Goal: Task Accomplishment & Management: Use online tool/utility

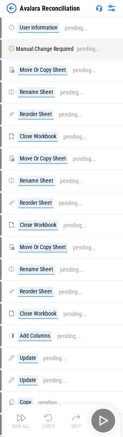
click at [12, 10] on img at bounding box center [12, 8] width 10 height 10
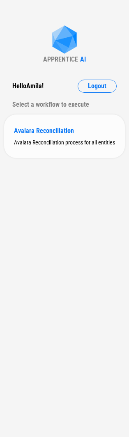
click at [46, 135] on div "Avalara Reconciliation Avalara Reconciliation process for all entities" at bounding box center [64, 137] width 121 height 44
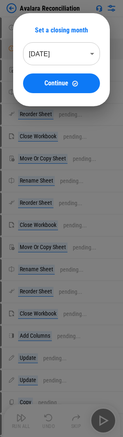
click at [44, 58] on body "Avalara Reconciliation User information pending... Manual Change Required pendi…" at bounding box center [61, 218] width 123 height 437
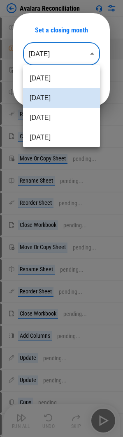
click at [55, 123] on li "Aug 2025" at bounding box center [61, 118] width 77 height 20
type input "********"
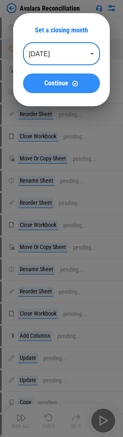
click at [54, 85] on span "Continue" at bounding box center [56, 83] width 24 height 7
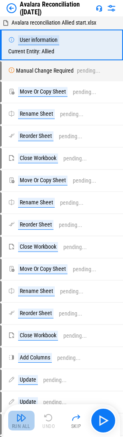
click at [28, 422] on button "Run All" at bounding box center [21, 421] width 26 height 20
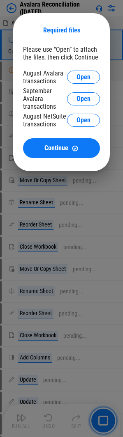
click at [77, 70] on div "August Avalara transactions Open" at bounding box center [61, 77] width 77 height 16
click at [77, 74] on span "Open" at bounding box center [83, 77] width 14 height 7
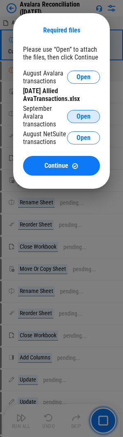
click at [76, 117] on button "Open" at bounding box center [83, 116] width 33 height 13
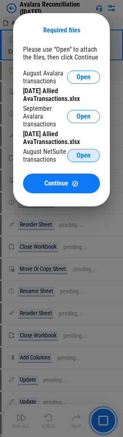
click at [83, 151] on button "Open" at bounding box center [83, 155] width 33 height 13
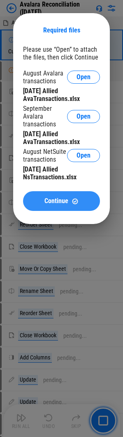
click at [64, 196] on button "Continue" at bounding box center [61, 201] width 77 height 20
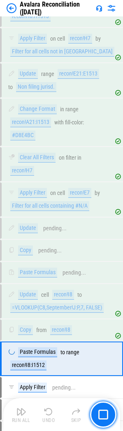
scroll to position [9622, 0]
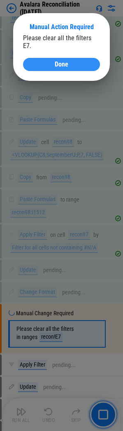
click at [52, 61] on div "Done" at bounding box center [61, 64] width 57 height 7
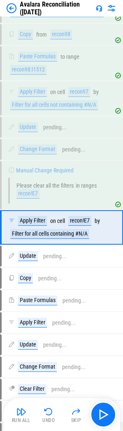
scroll to position [9786, 0]
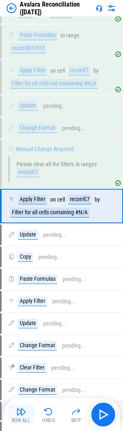
click at [25, 424] on button "Run All" at bounding box center [21, 415] width 26 height 20
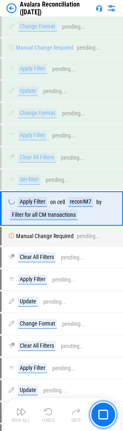
scroll to position [13540, 0]
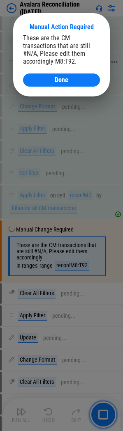
click at [50, 85] on button "Done" at bounding box center [61, 79] width 77 height 13
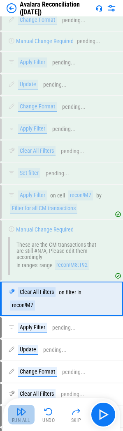
click at [22, 415] on img "button" at bounding box center [21, 412] width 10 height 10
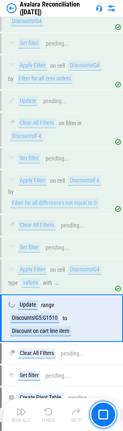
scroll to position [16272, 0]
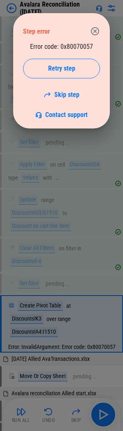
click at [96, 32] on icon "button" at bounding box center [95, 31] width 8 height 8
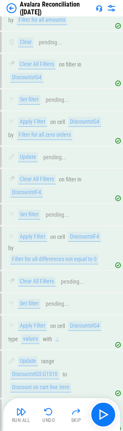
scroll to position [16067, 0]
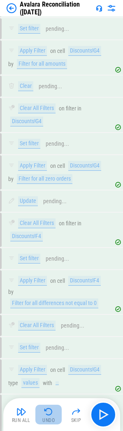
click at [56, 408] on button "Undo" at bounding box center [48, 415] width 26 height 20
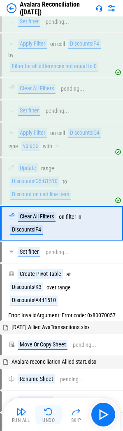
scroll to position [16314, 0]
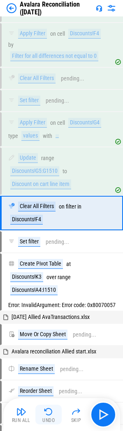
click at [51, 410] on img "button" at bounding box center [49, 412] width 10 height 10
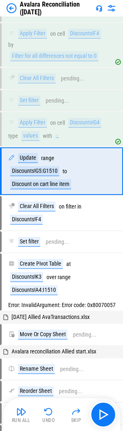
click at [50, 410] on img "button" at bounding box center [49, 412] width 10 height 10
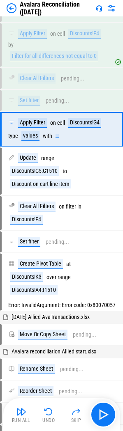
click at [49, 410] on img "button" at bounding box center [49, 412] width 10 height 10
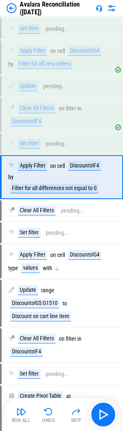
scroll to position [16109, 0]
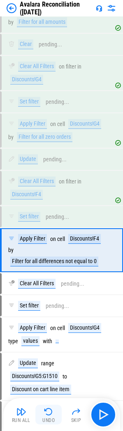
click at [49, 413] on img "button" at bounding box center [49, 412] width 10 height 10
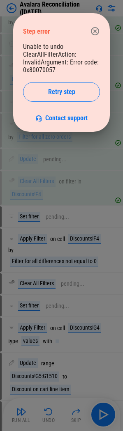
click at [92, 33] on icon "button" at bounding box center [95, 31] width 8 height 8
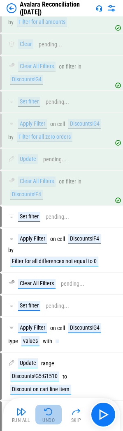
click at [53, 409] on img "button" at bounding box center [49, 412] width 10 height 10
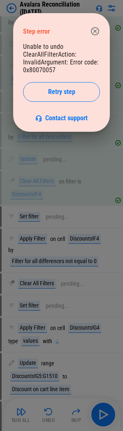
click at [96, 37] on button "button" at bounding box center [95, 31] width 16 height 16
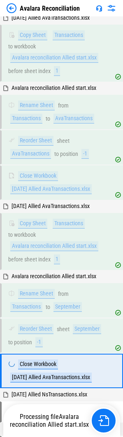
scroll to position [222, 0]
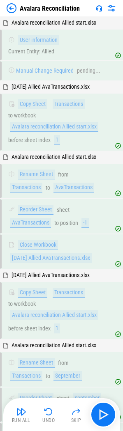
click at [13, 5] on img at bounding box center [12, 8] width 10 height 10
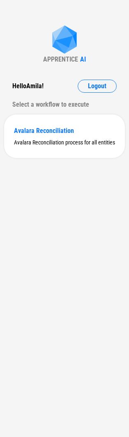
click at [13, 37] on div "APPRENTICE AI Hello Amila ! Logout Select a workflow to execute Avalara Reconci…" at bounding box center [64, 218] width 129 height 437
click at [37, 136] on div "Avalara Reconciliation Avalara Reconciliation process for all entities" at bounding box center [64, 137] width 121 height 44
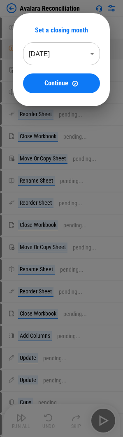
click at [67, 46] on body "Avalara Reconciliation User information pending... Manual Change Required pendi…" at bounding box center [61, 218] width 123 height 437
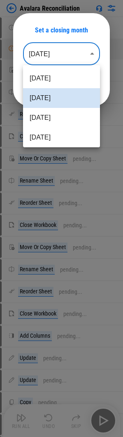
click at [44, 111] on li "Aug 2025" at bounding box center [61, 118] width 77 height 20
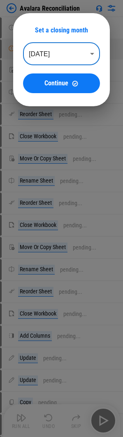
type input "********"
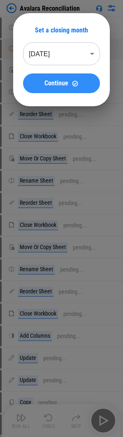
click at [45, 78] on button "Continue" at bounding box center [61, 83] width 77 height 20
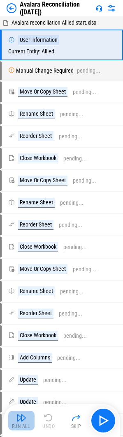
click at [24, 422] on img "button" at bounding box center [21, 418] width 10 height 10
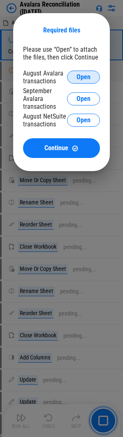
click at [77, 77] on span "Open" at bounding box center [83, 77] width 14 height 7
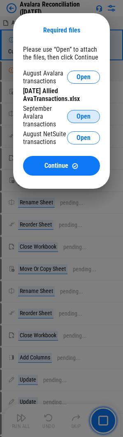
click at [73, 120] on button "Open" at bounding box center [83, 116] width 33 height 13
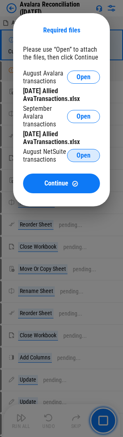
click at [82, 155] on span "Open" at bounding box center [83, 155] width 14 height 7
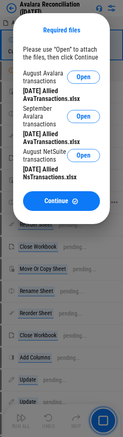
click at [66, 194] on button "Continue" at bounding box center [61, 201] width 77 height 20
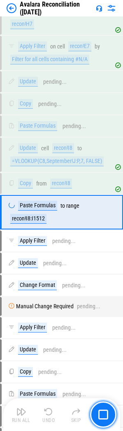
scroll to position [9622, 0]
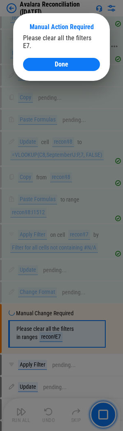
click at [46, 58] on button "Done" at bounding box center [61, 64] width 77 height 13
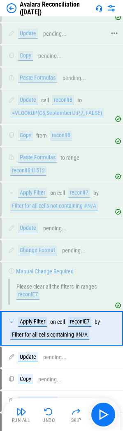
scroll to position [9786, 0]
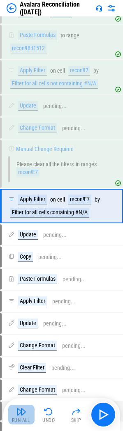
click at [22, 415] on img "button" at bounding box center [21, 412] width 10 height 10
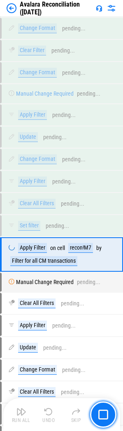
scroll to position [13540, 0]
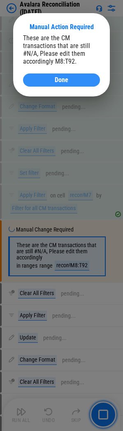
click at [46, 82] on div "Done" at bounding box center [61, 80] width 57 height 7
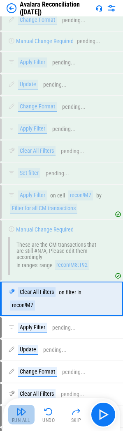
click at [25, 415] on img "button" at bounding box center [21, 412] width 10 height 10
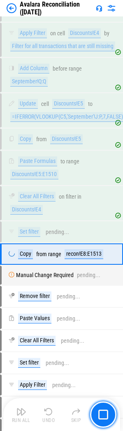
scroll to position [15747, 0]
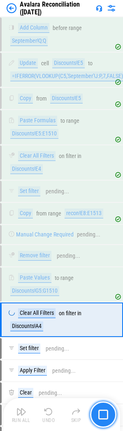
click at [103, 412] on img "button" at bounding box center [103, 415] width 10 height 10
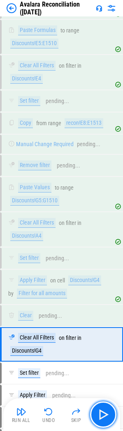
scroll to position [15829, 0]
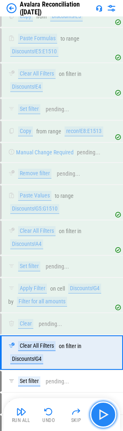
click at [97, 409] on img "button" at bounding box center [102, 414] width 13 height 13
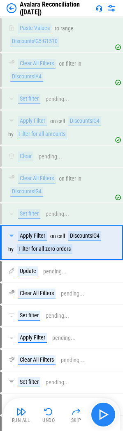
scroll to position [16026, 0]
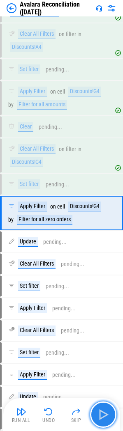
click at [97, 409] on img "button" at bounding box center [102, 414] width 13 height 13
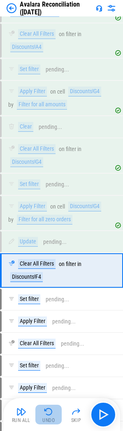
click at [53, 412] on img "button" at bounding box center [49, 412] width 10 height 10
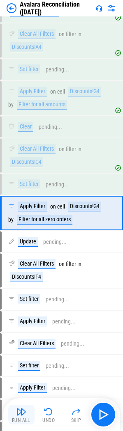
click at [25, 418] on div "Run All" at bounding box center [21, 420] width 18 height 5
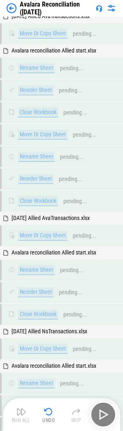
scroll to position [17010, 0]
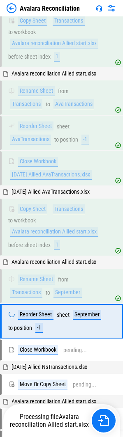
scroll to position [187, 0]
